Goal: Entertainment & Leisure: Consume media (video, audio)

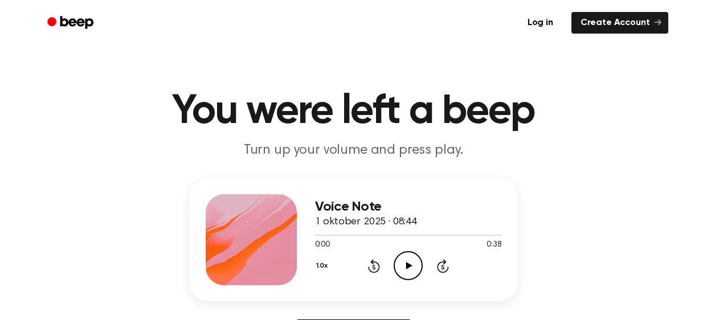
click at [407, 264] on icon at bounding box center [409, 265] width 6 height 7
click at [407, 264] on icon at bounding box center [408, 265] width 5 height 7
click at [407, 264] on icon at bounding box center [409, 265] width 6 height 7
click at [407, 264] on icon at bounding box center [408, 265] width 5 height 7
click at [407, 264] on icon at bounding box center [409, 265] width 6 height 7
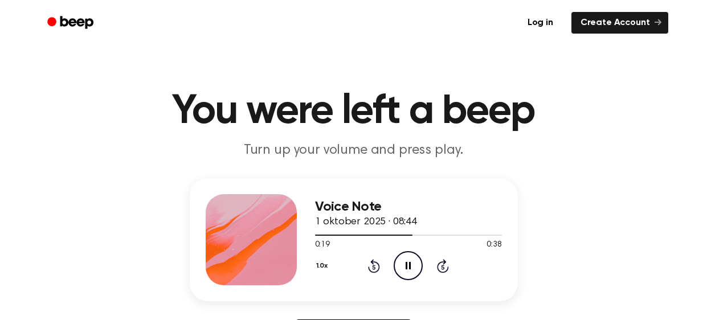
click at [407, 264] on icon at bounding box center [408, 265] width 5 height 7
click at [407, 264] on icon at bounding box center [409, 265] width 6 height 7
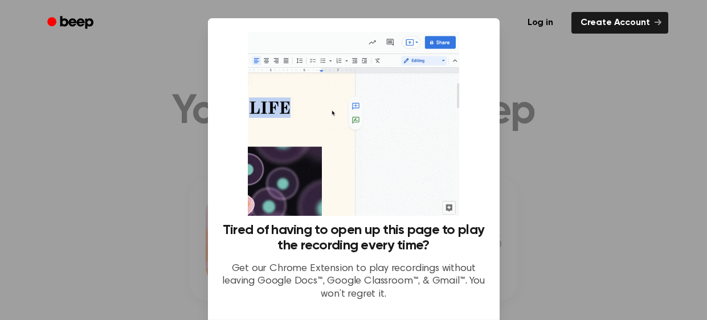
click at [580, 242] on div at bounding box center [353, 160] width 707 height 320
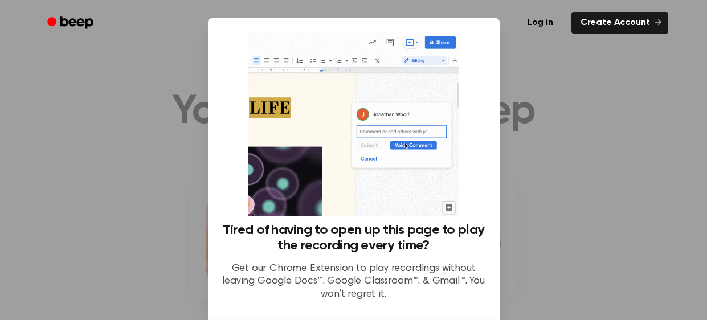
click at [580, 242] on div at bounding box center [353, 160] width 707 height 320
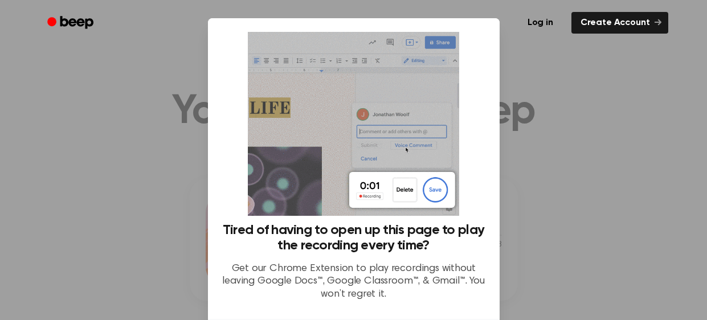
click at [60, 39] on div "Log in Create Account" at bounding box center [353, 23] width 629 height 46
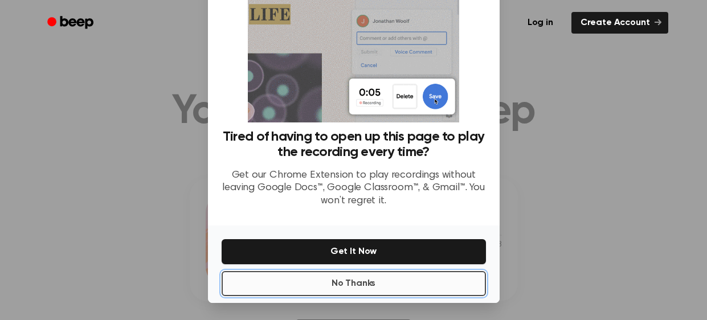
click at [359, 283] on button "No Thanks" at bounding box center [354, 283] width 264 height 25
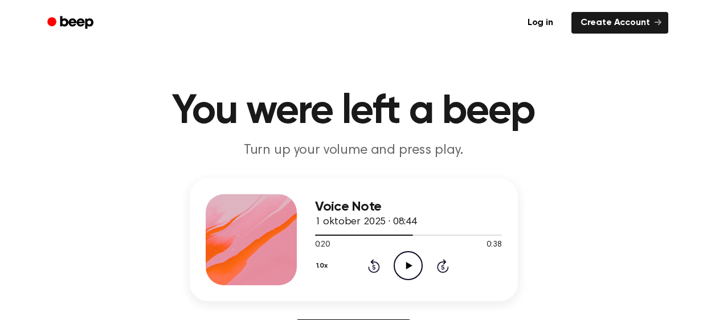
click at [411, 273] on icon "Play Audio" at bounding box center [408, 265] width 29 height 29
click at [411, 273] on icon "Pause Audio" at bounding box center [408, 265] width 29 height 29
click at [411, 273] on icon "Play Audio" at bounding box center [408, 265] width 29 height 29
